Goal: Task Accomplishment & Management: Manage account settings

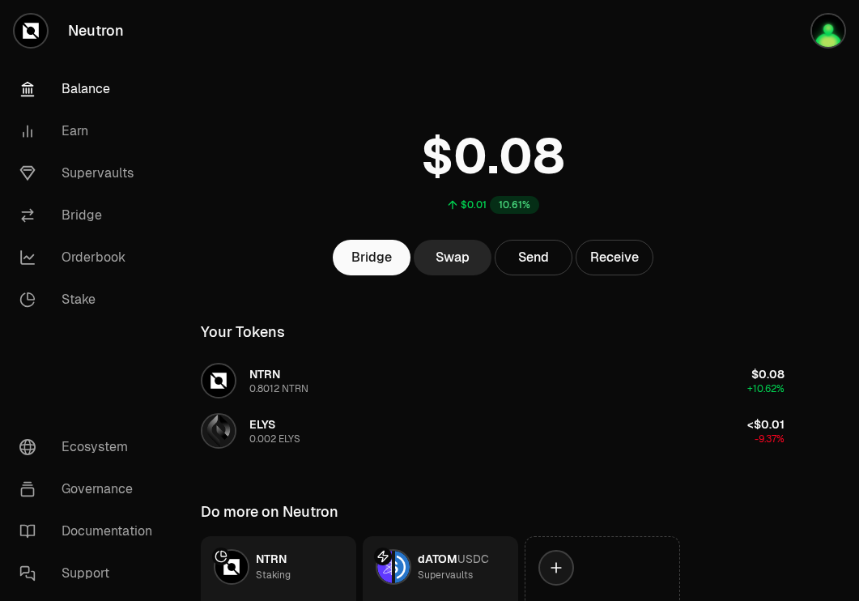
scroll to position [130, 0]
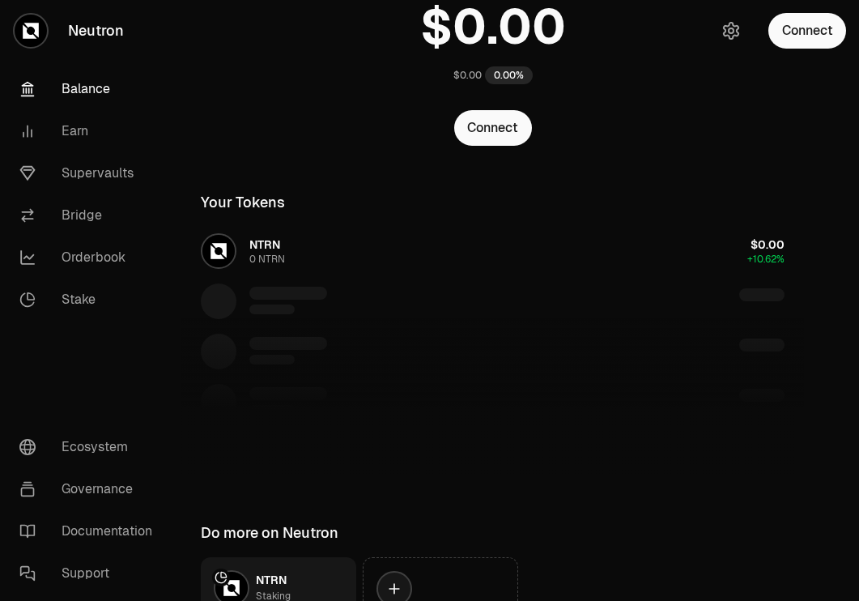
scroll to position [130, 0]
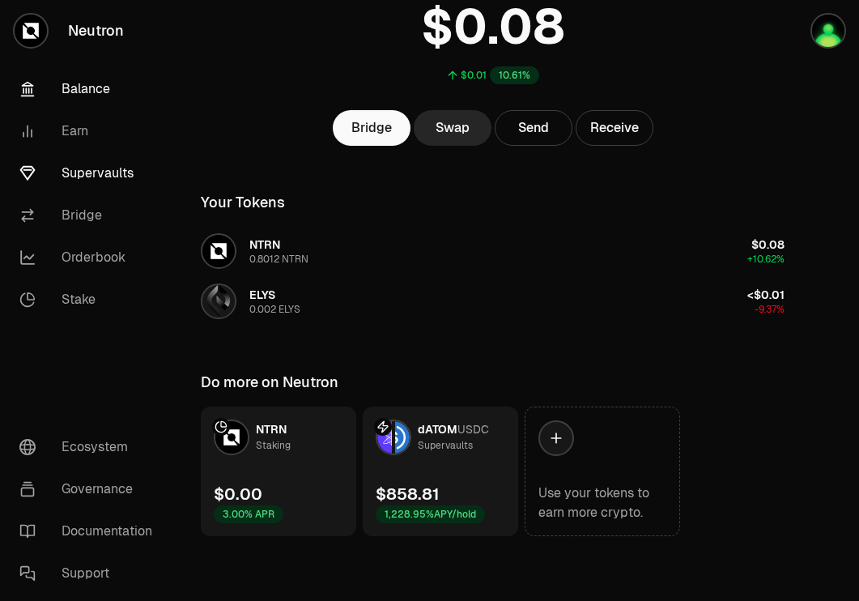
click at [81, 169] on link "Supervaults" at bounding box center [90, 173] width 168 height 42
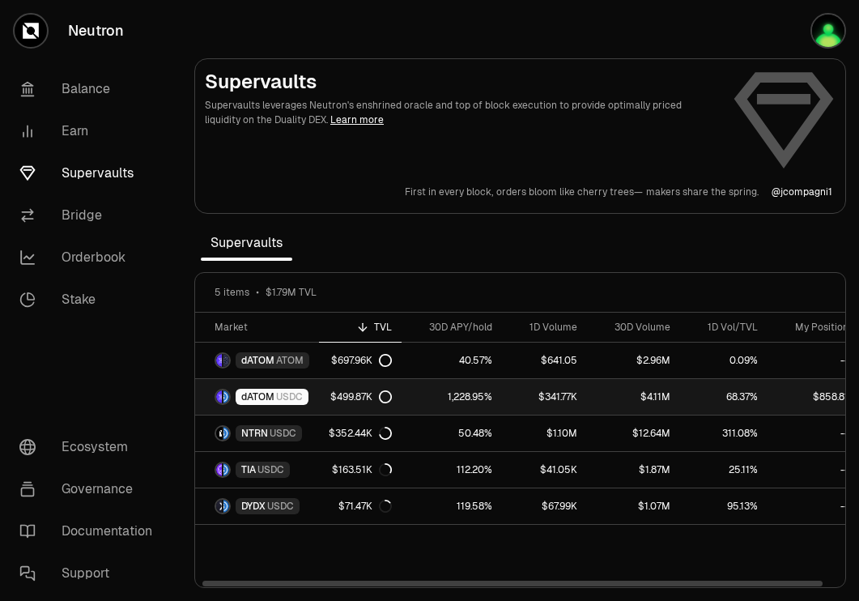
click at [294, 393] on span "USDC" at bounding box center [289, 396] width 27 height 13
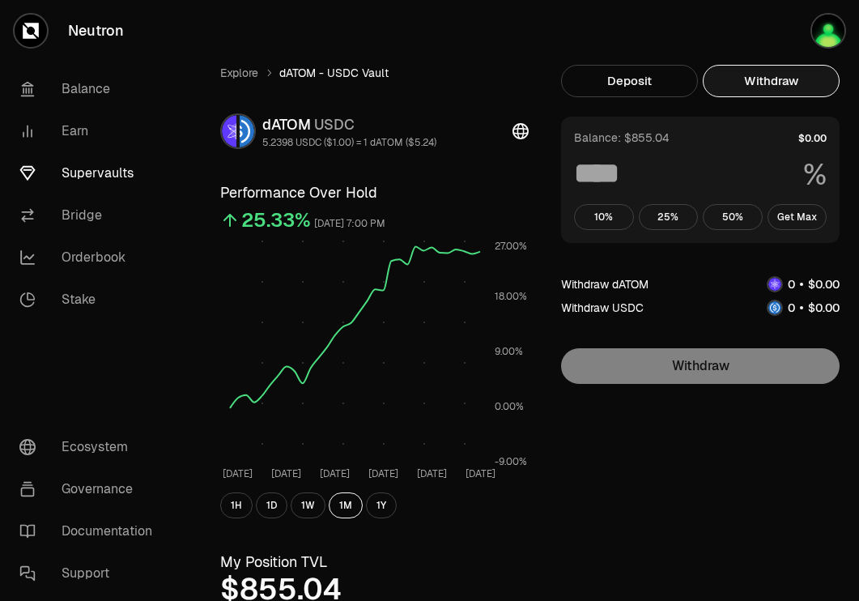
click at [768, 68] on button "Withdraw" at bounding box center [771, 81] width 137 height 32
click at [794, 207] on button "Get Max" at bounding box center [798, 217] width 60 height 26
type input "***"
